Goal: Book appointment/travel/reservation

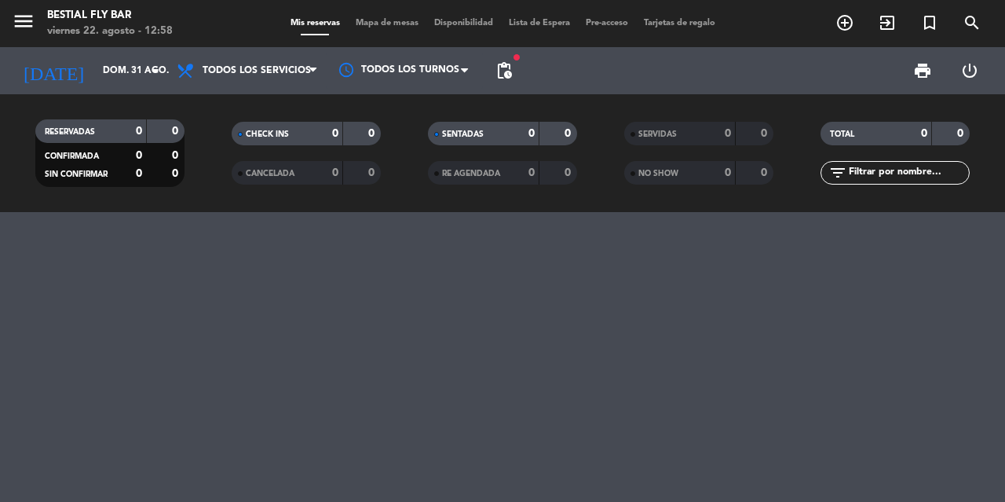
click at [151, 68] on icon "arrow_drop_down" at bounding box center [155, 70] width 19 height 19
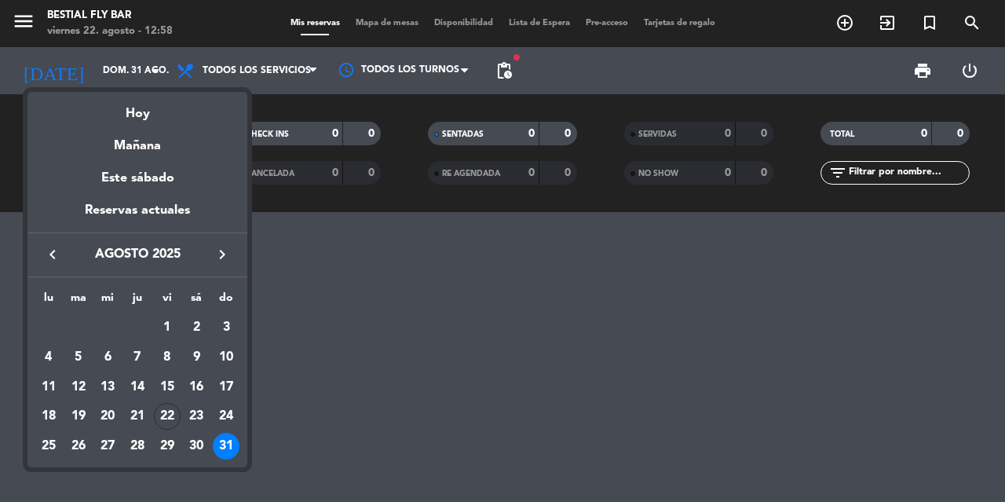
click at [221, 252] on icon "keyboard_arrow_right" at bounding box center [222, 254] width 19 height 19
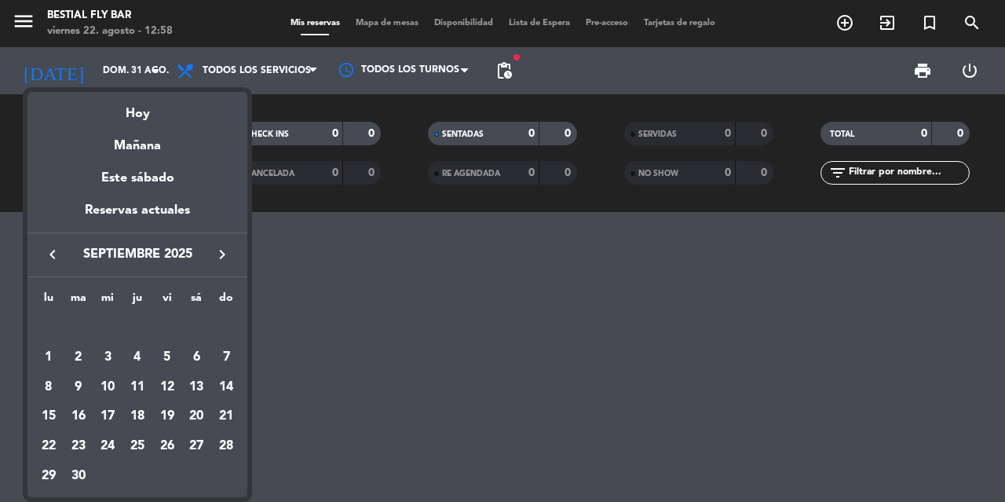
click at [167, 359] on div "5" at bounding box center [167, 357] width 27 height 27
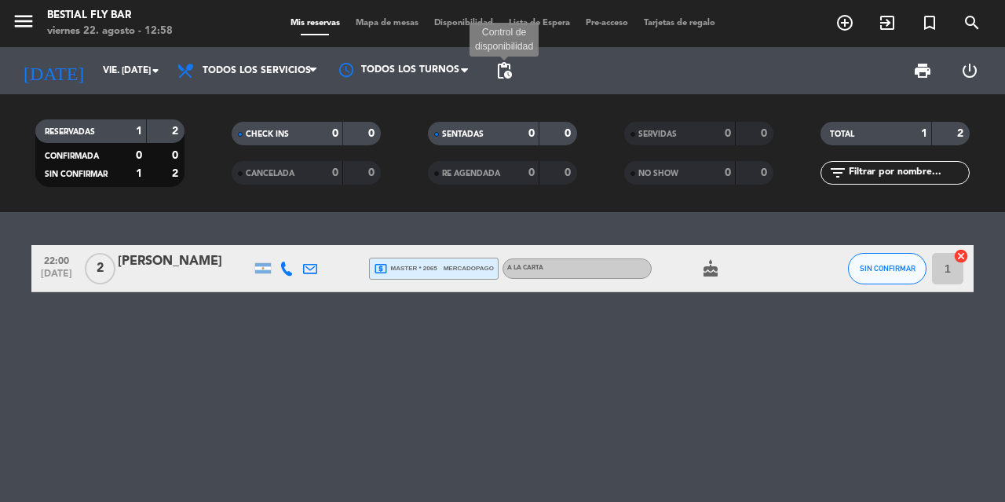
click at [502, 76] on span "pending_actions" at bounding box center [504, 70] width 19 height 19
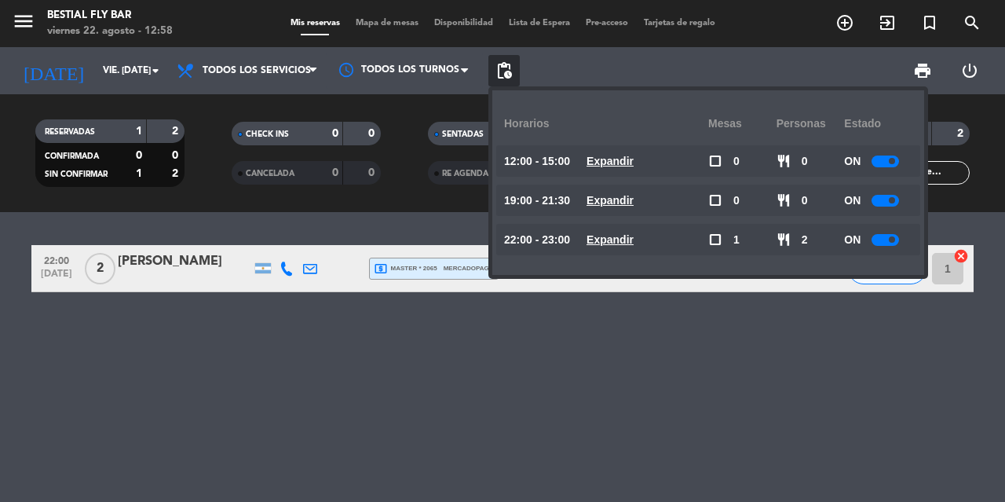
click at [136, 75] on input "vie. [DATE]" at bounding box center [157, 70] width 125 height 27
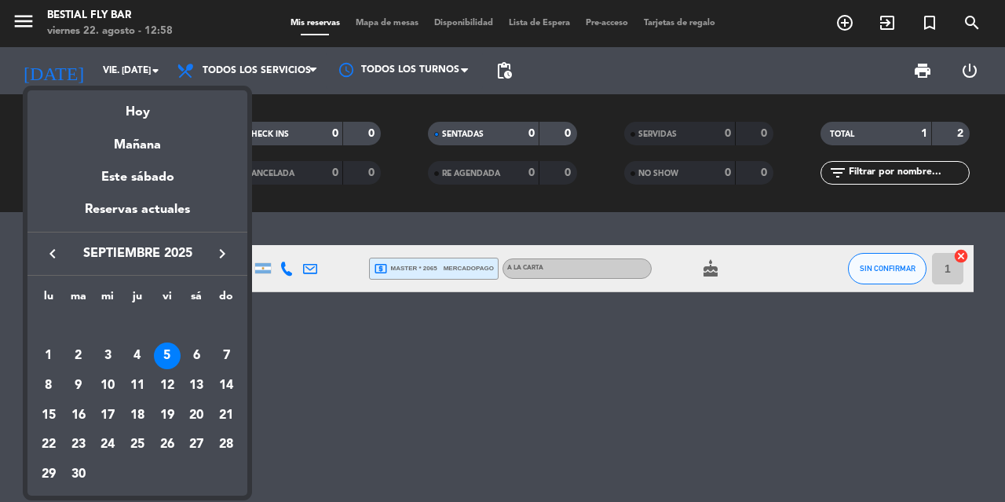
click at [195, 354] on div "6" at bounding box center [196, 355] width 27 height 27
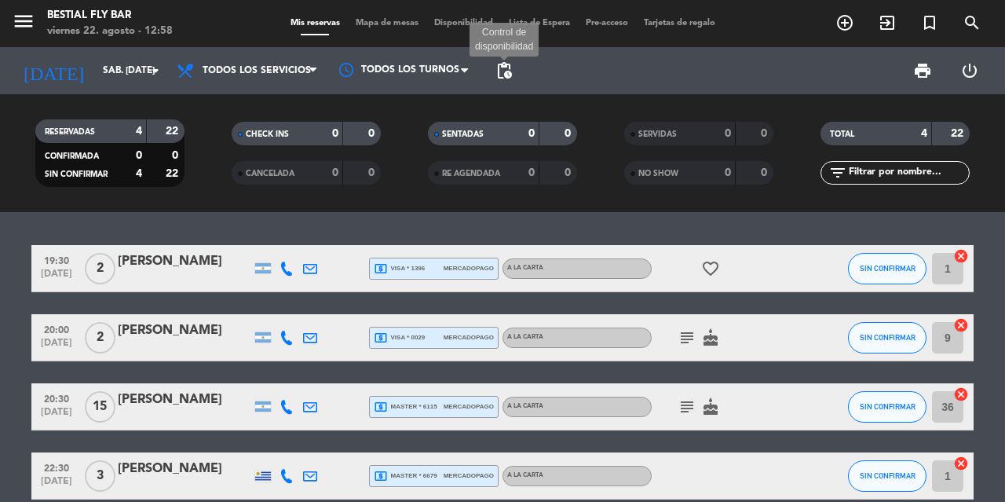
click at [502, 74] on span "pending_actions" at bounding box center [504, 70] width 19 height 19
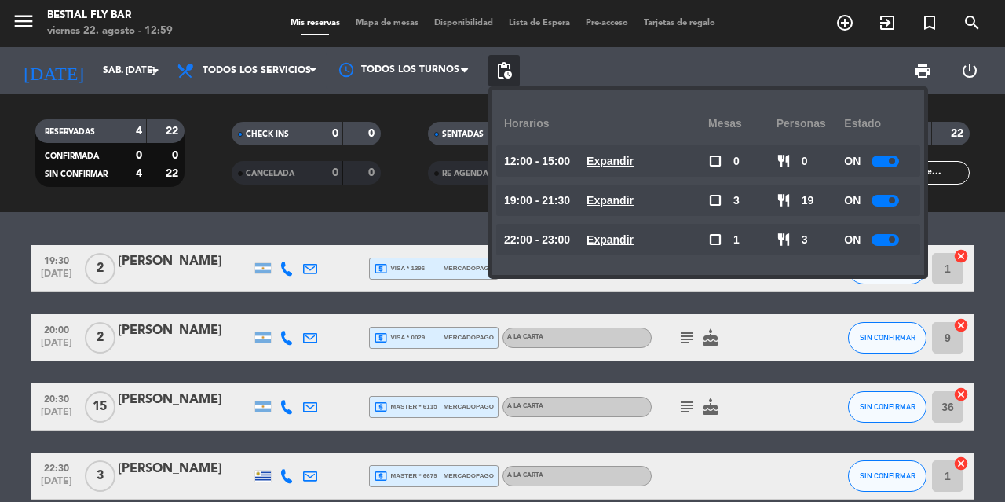
click at [136, 68] on input "sáb. [DATE]" at bounding box center [157, 70] width 125 height 27
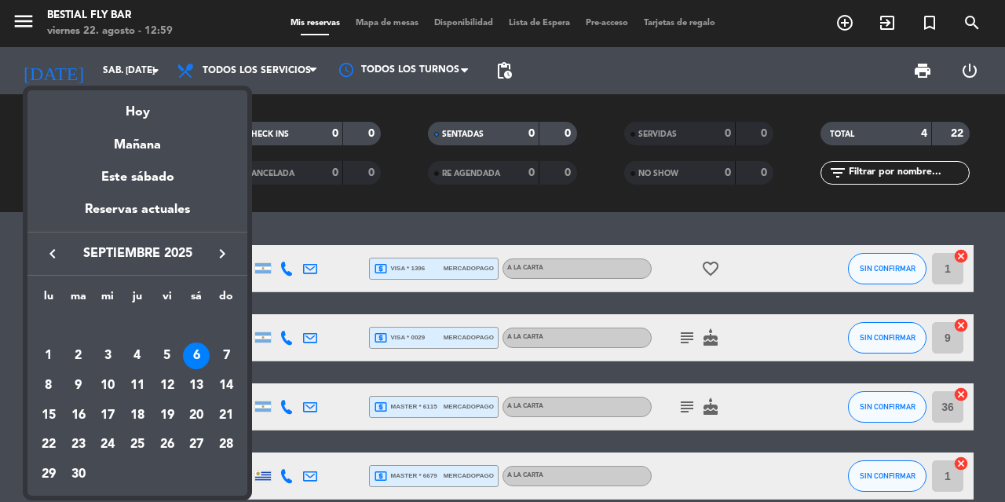
click at [228, 355] on div "7" at bounding box center [226, 355] width 27 height 27
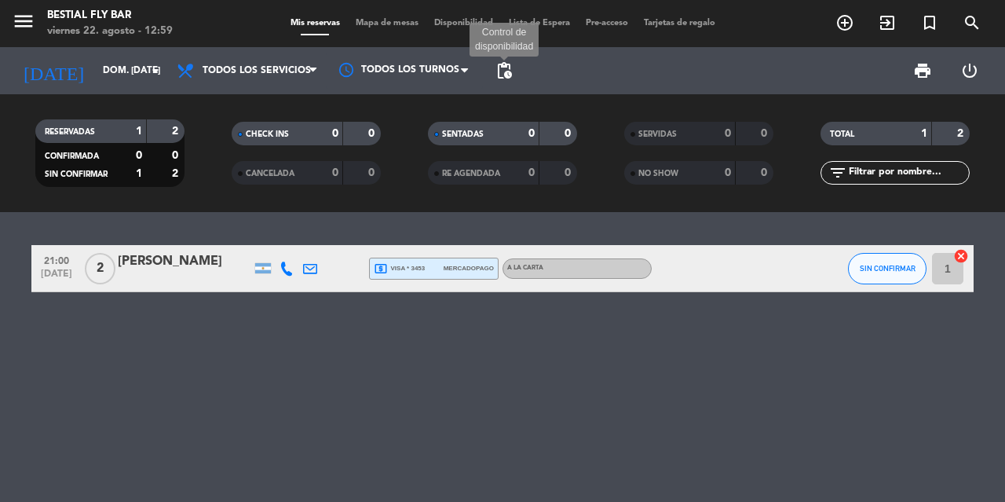
click at [509, 70] on span "pending_actions" at bounding box center [504, 70] width 19 height 19
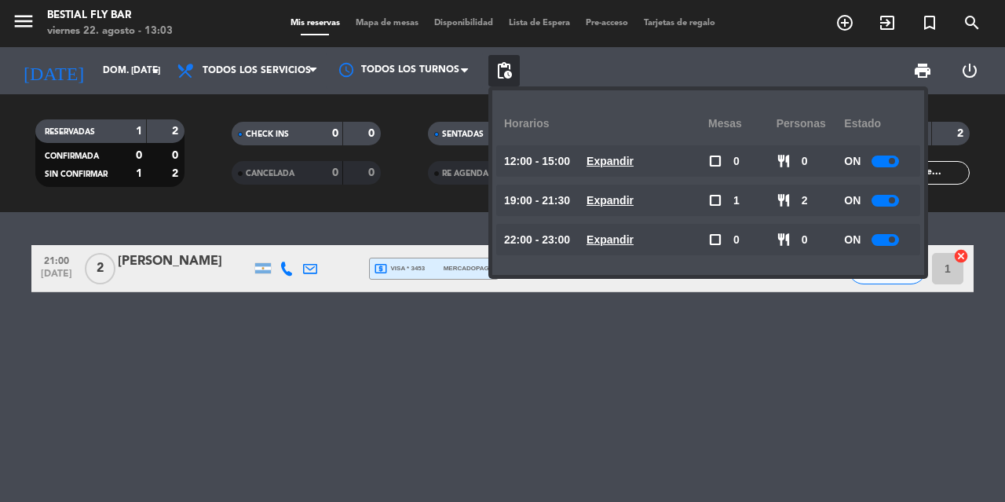
click at [152, 70] on icon "arrow_drop_down" at bounding box center [155, 70] width 19 height 19
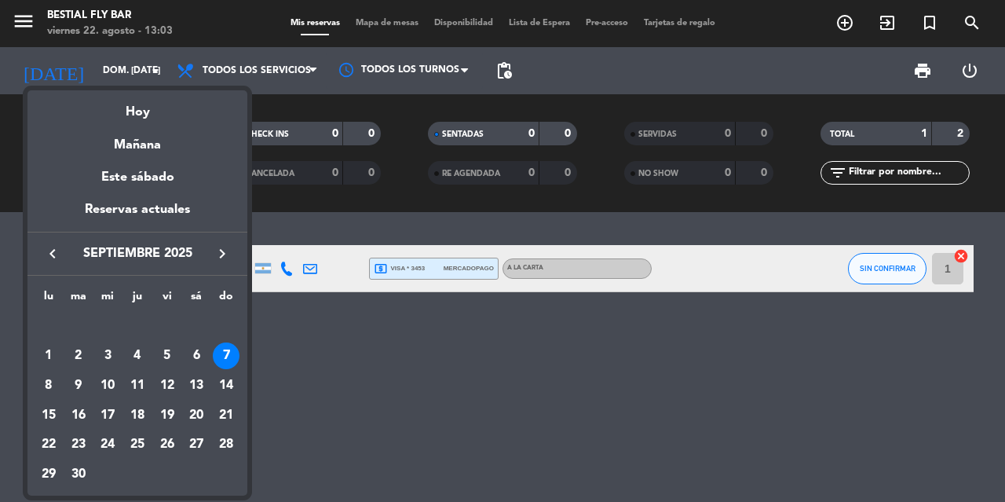
click at [224, 443] on div "28" at bounding box center [226, 444] width 27 height 27
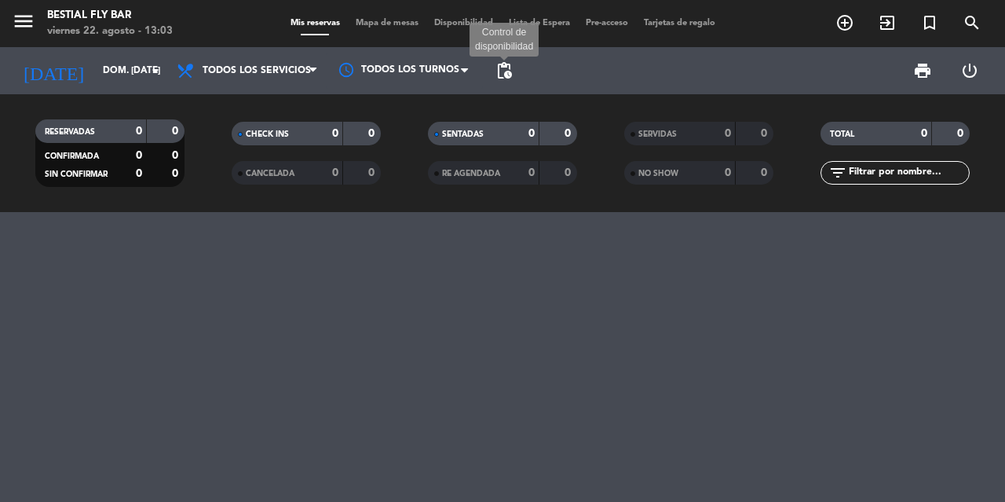
click at [504, 75] on span "pending_actions" at bounding box center [504, 70] width 19 height 19
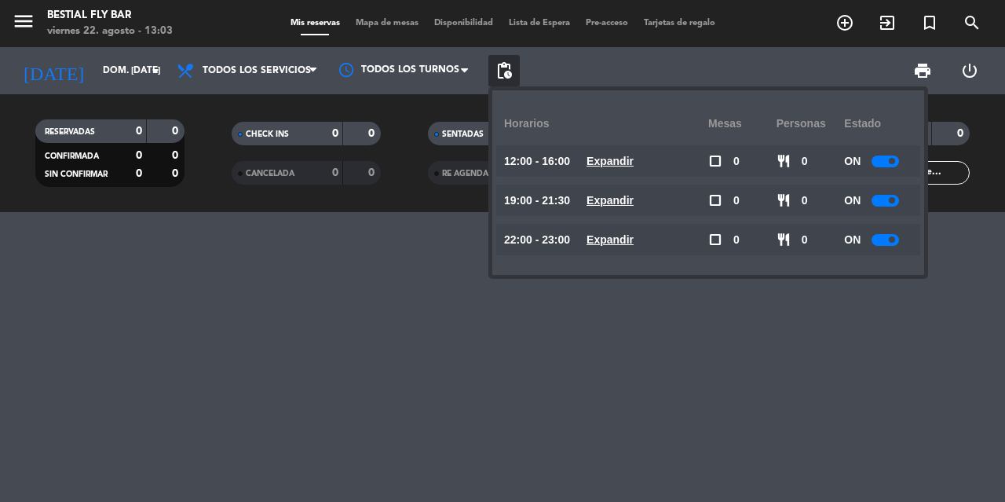
click at [892, 162] on span at bounding box center [892, 161] width 6 height 6
click at [594, 330] on div at bounding box center [502, 357] width 1005 height 290
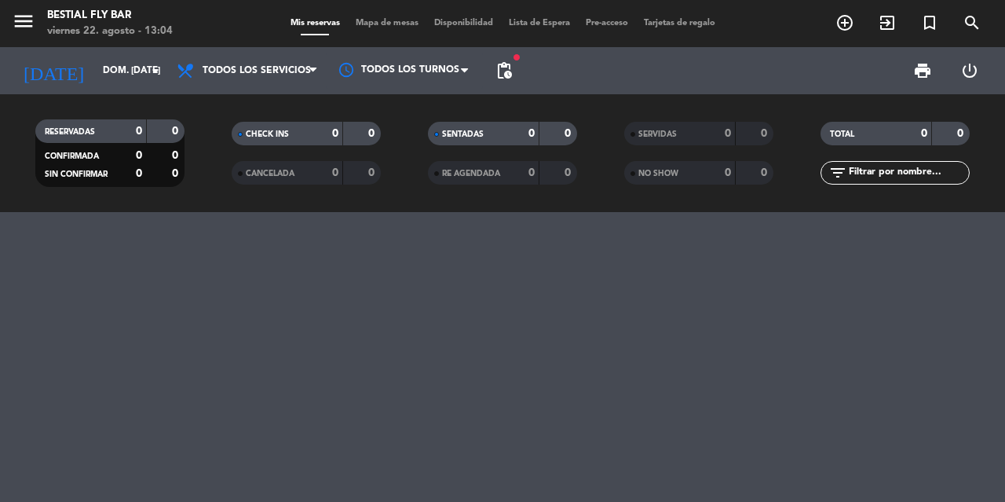
click at [140, 68] on input "dom. [DATE]" at bounding box center [157, 70] width 125 height 27
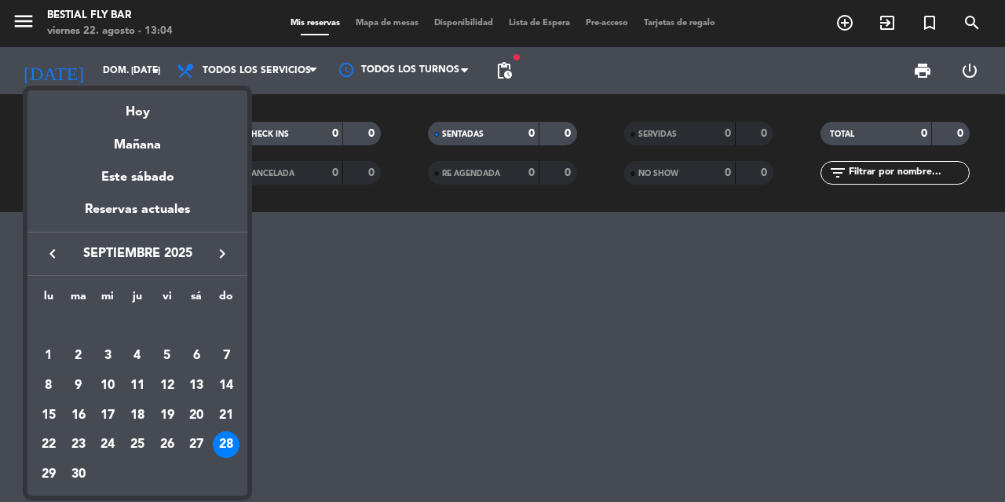
click at [225, 410] on div "21" at bounding box center [226, 415] width 27 height 27
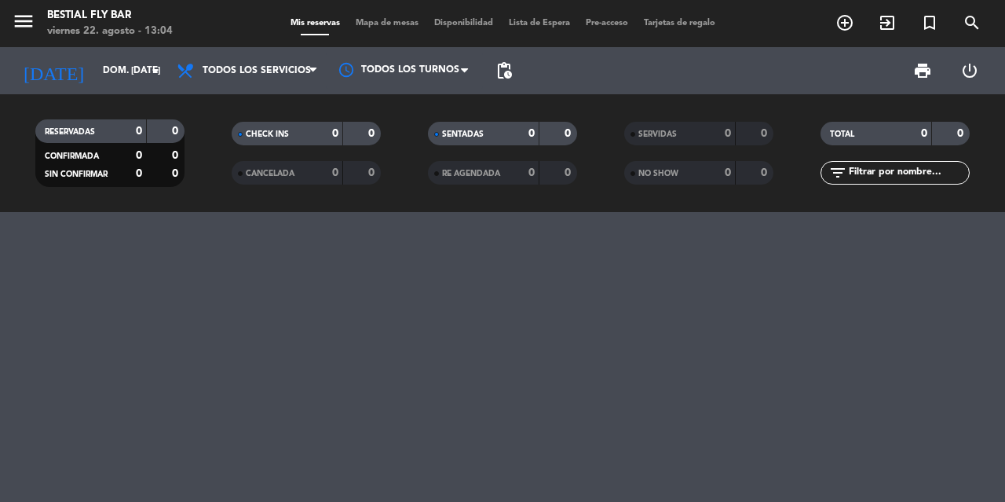
click at [150, 74] on icon "arrow_drop_down" at bounding box center [155, 70] width 19 height 19
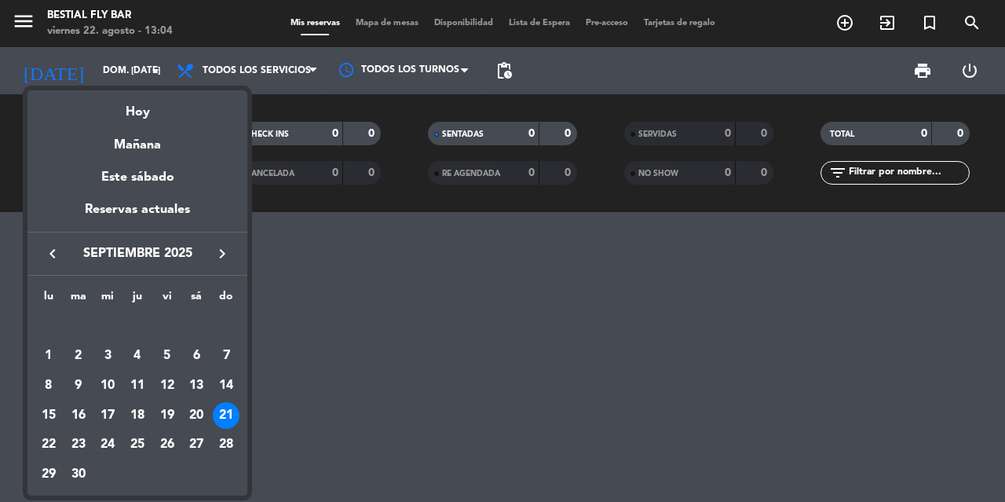
click at [49, 252] on icon "keyboard_arrow_left" at bounding box center [52, 253] width 19 height 19
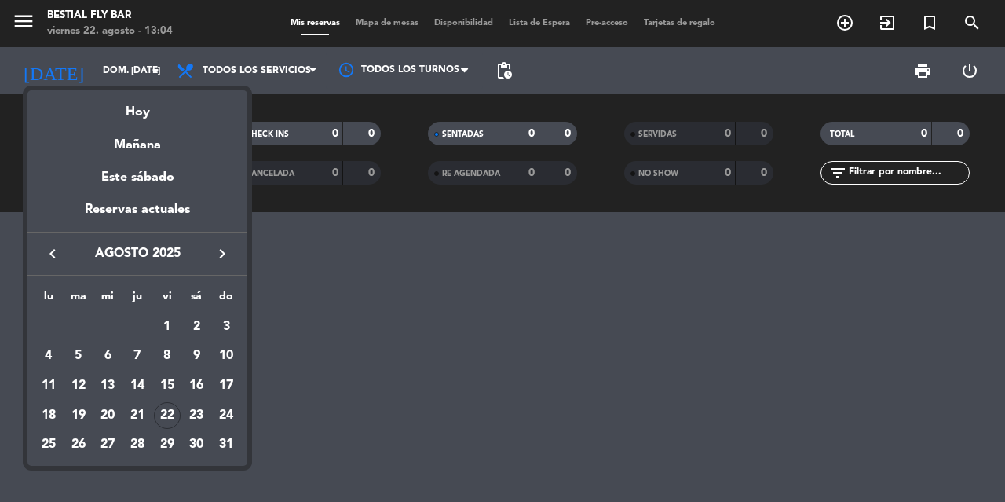
click at [221, 412] on div "24" at bounding box center [226, 415] width 27 height 27
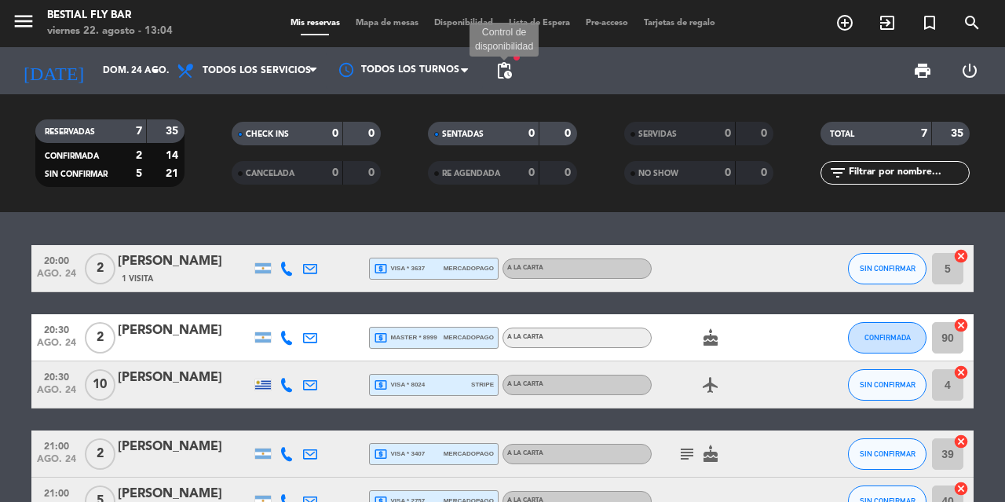
click at [502, 75] on span "pending_actions" at bounding box center [504, 70] width 19 height 19
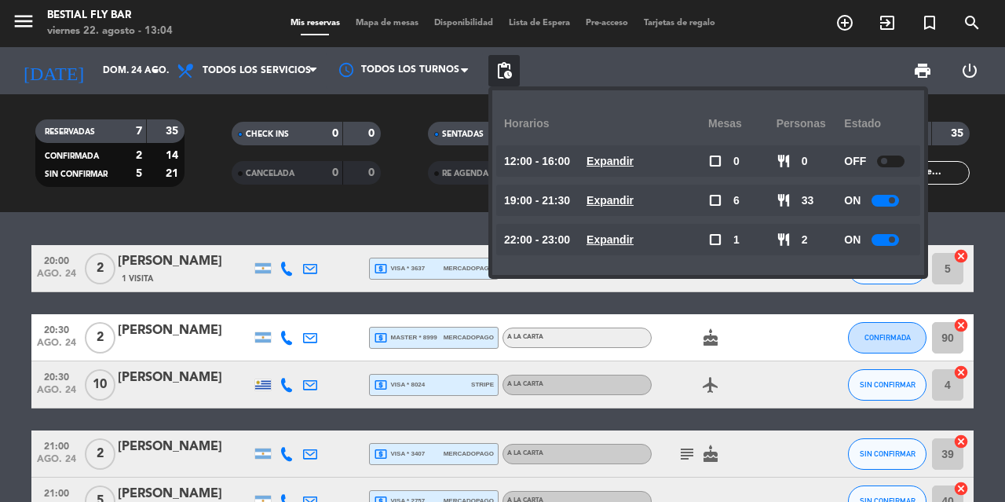
click at [156, 71] on icon "arrow_drop_down" at bounding box center [155, 70] width 19 height 19
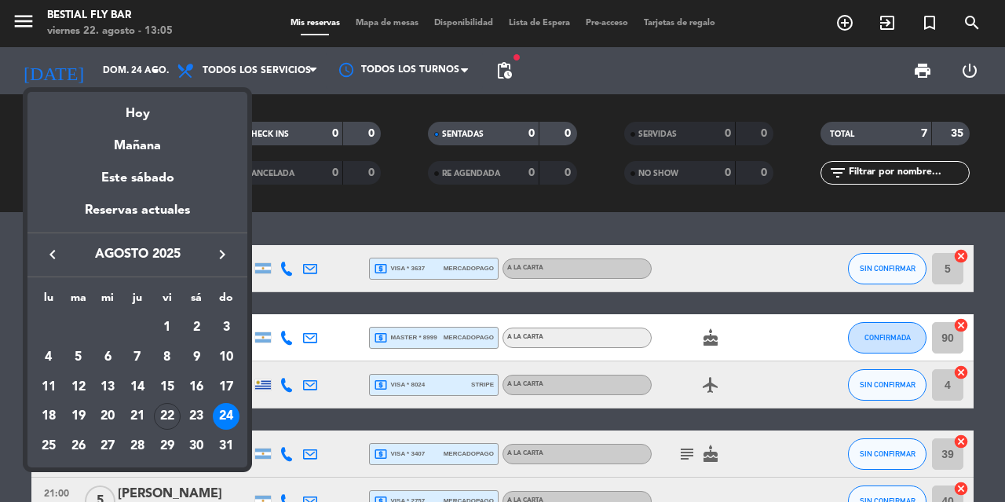
click at [223, 445] on div "31" at bounding box center [226, 445] width 27 height 27
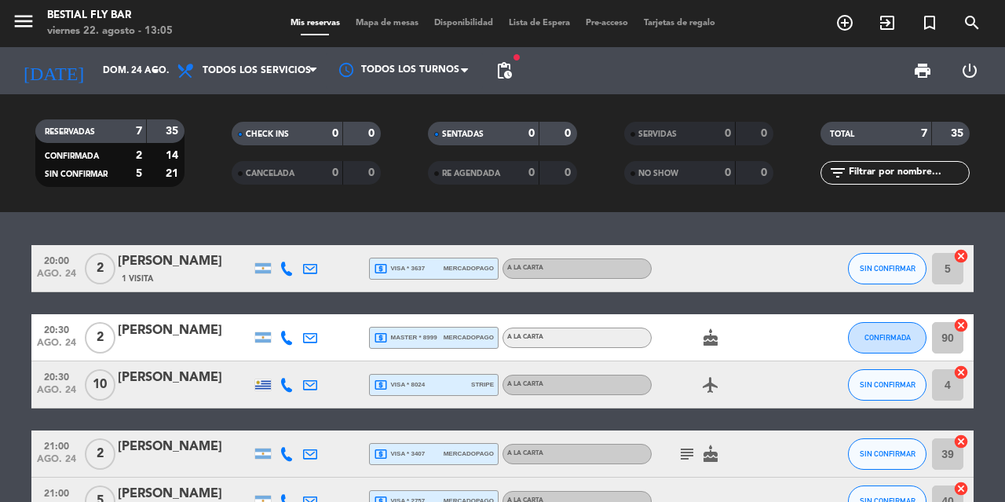
type input "dom. 31 ago."
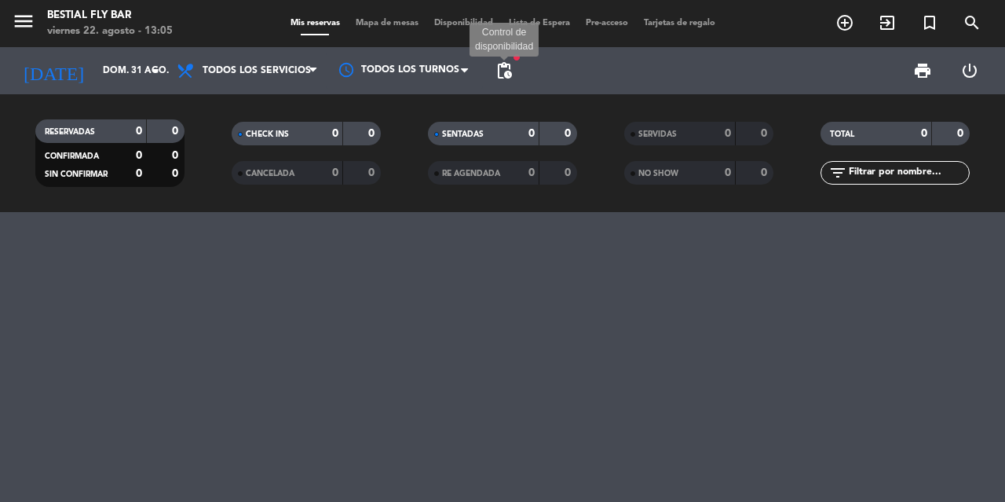
click at [504, 74] on span "pending_actions" at bounding box center [504, 70] width 19 height 19
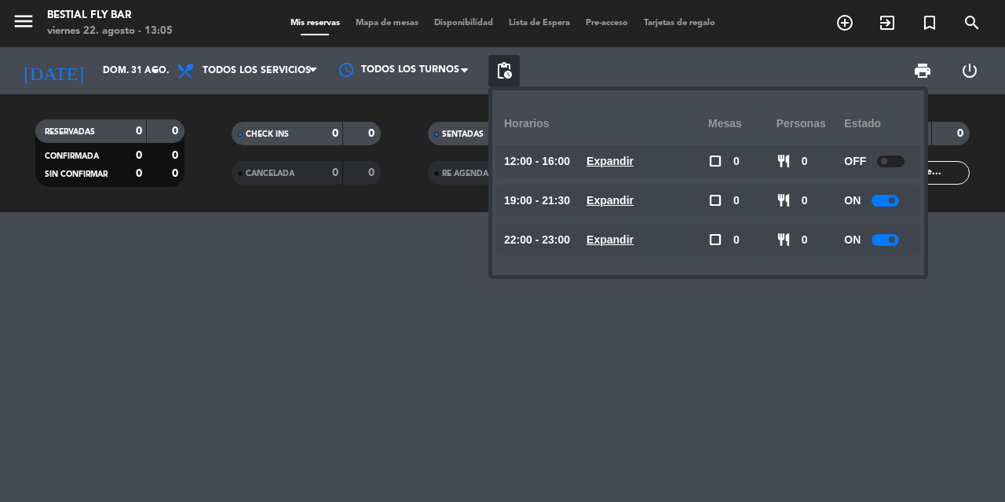
click at [313, 286] on div at bounding box center [502, 357] width 1005 height 290
